Goal: Navigation & Orientation: Find specific page/section

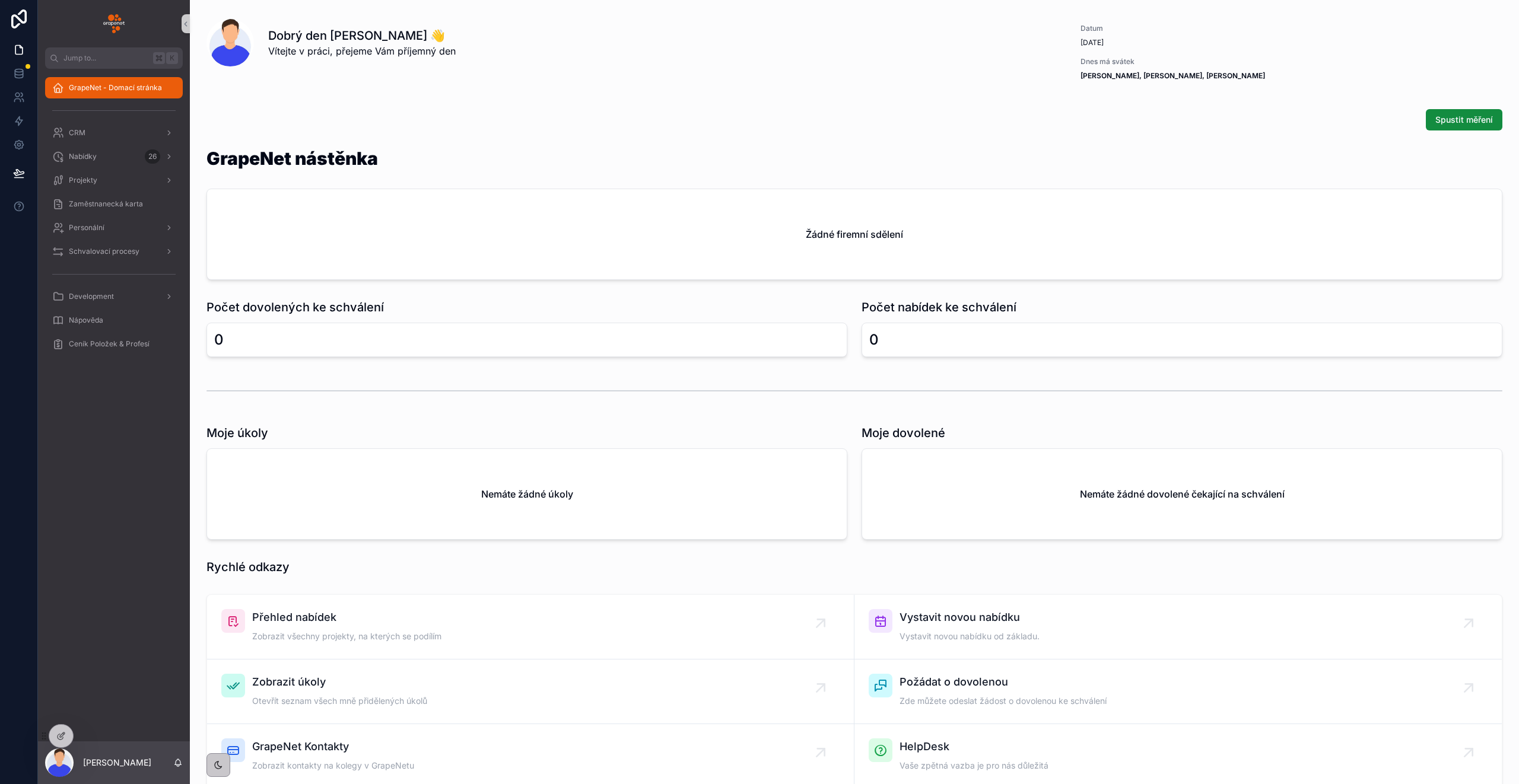
click at [115, 192] on div "Zaměstnanecká karta" at bounding box center [114, 204] width 152 height 23
click at [115, 180] on div "Projekty" at bounding box center [114, 180] width 124 height 19
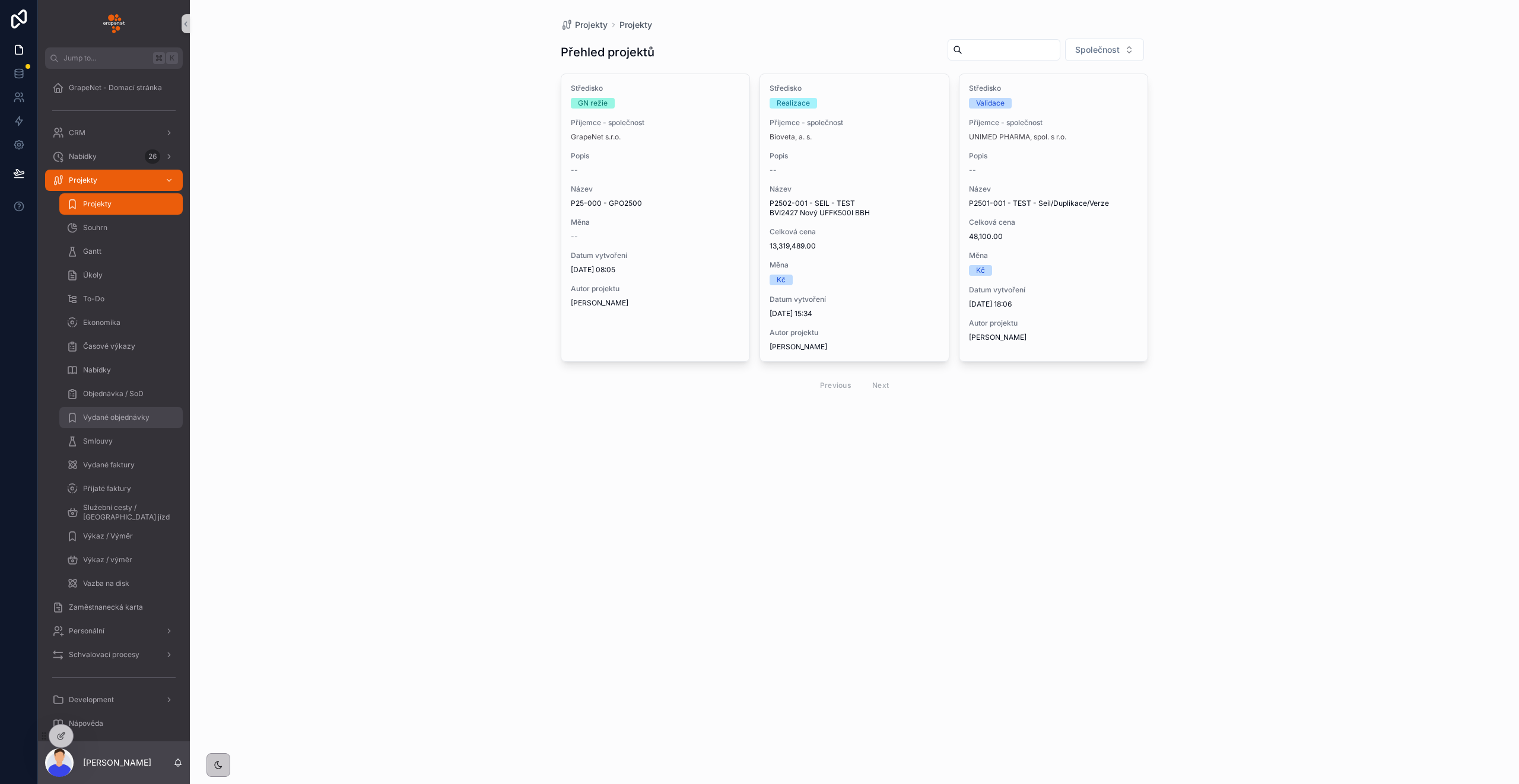
click at [151, 424] on div "Vydané objednávky" at bounding box center [121, 417] width 109 height 19
